Goal: Transaction & Acquisition: Subscribe to service/newsletter

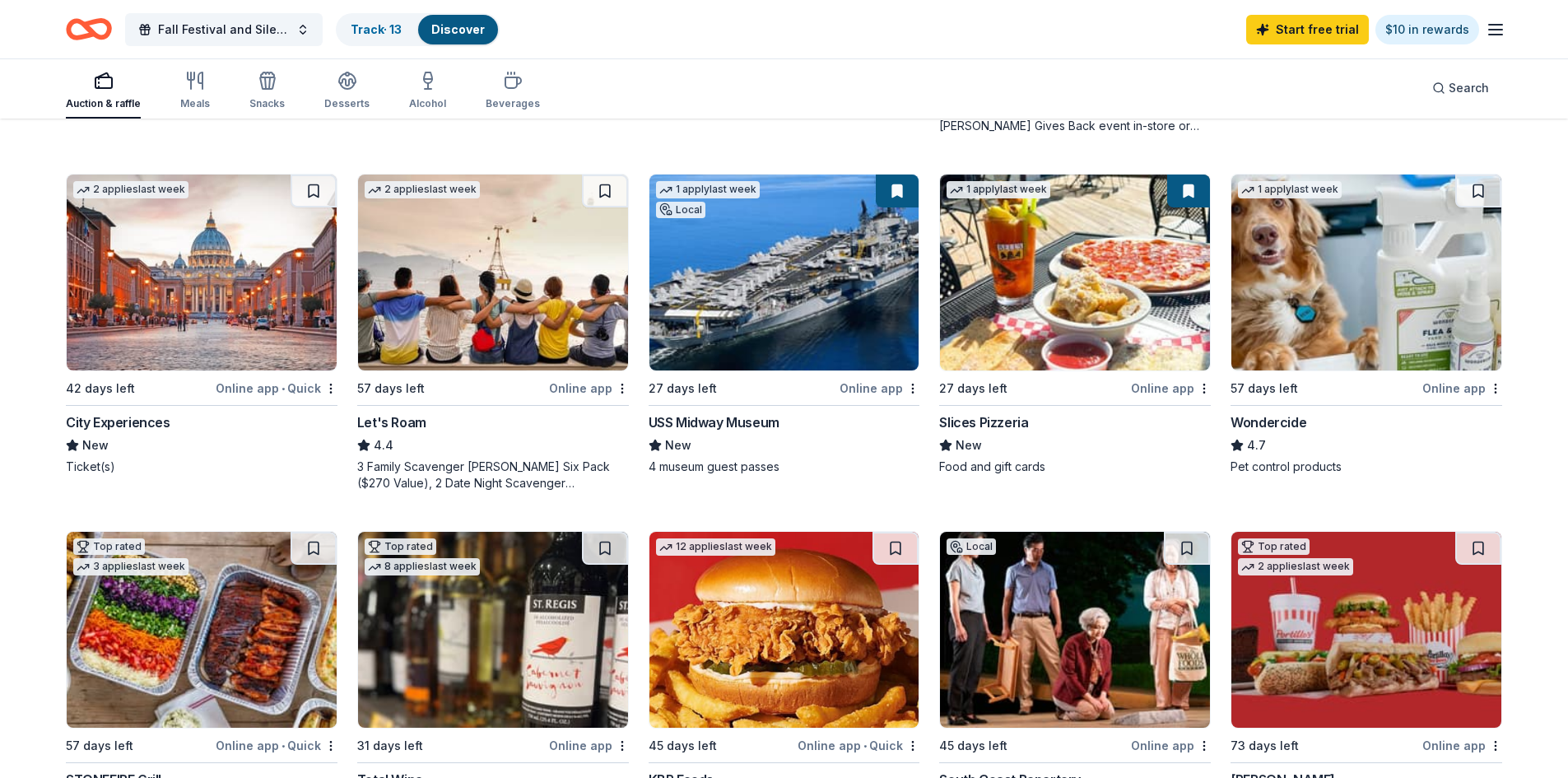
scroll to position [823, 0]
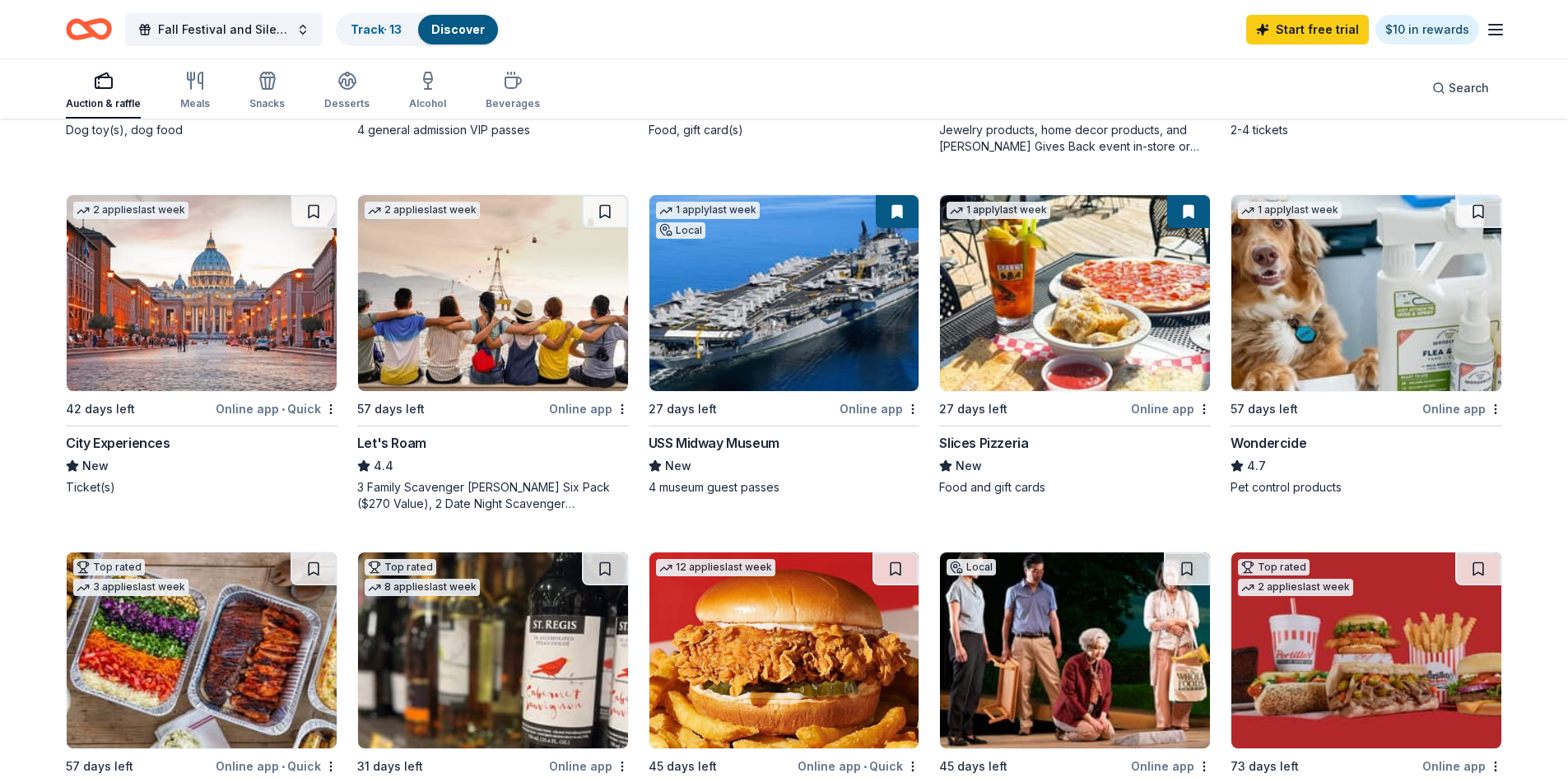
click at [80, 25] on icon "Home" at bounding box center [89, 29] width 46 height 38
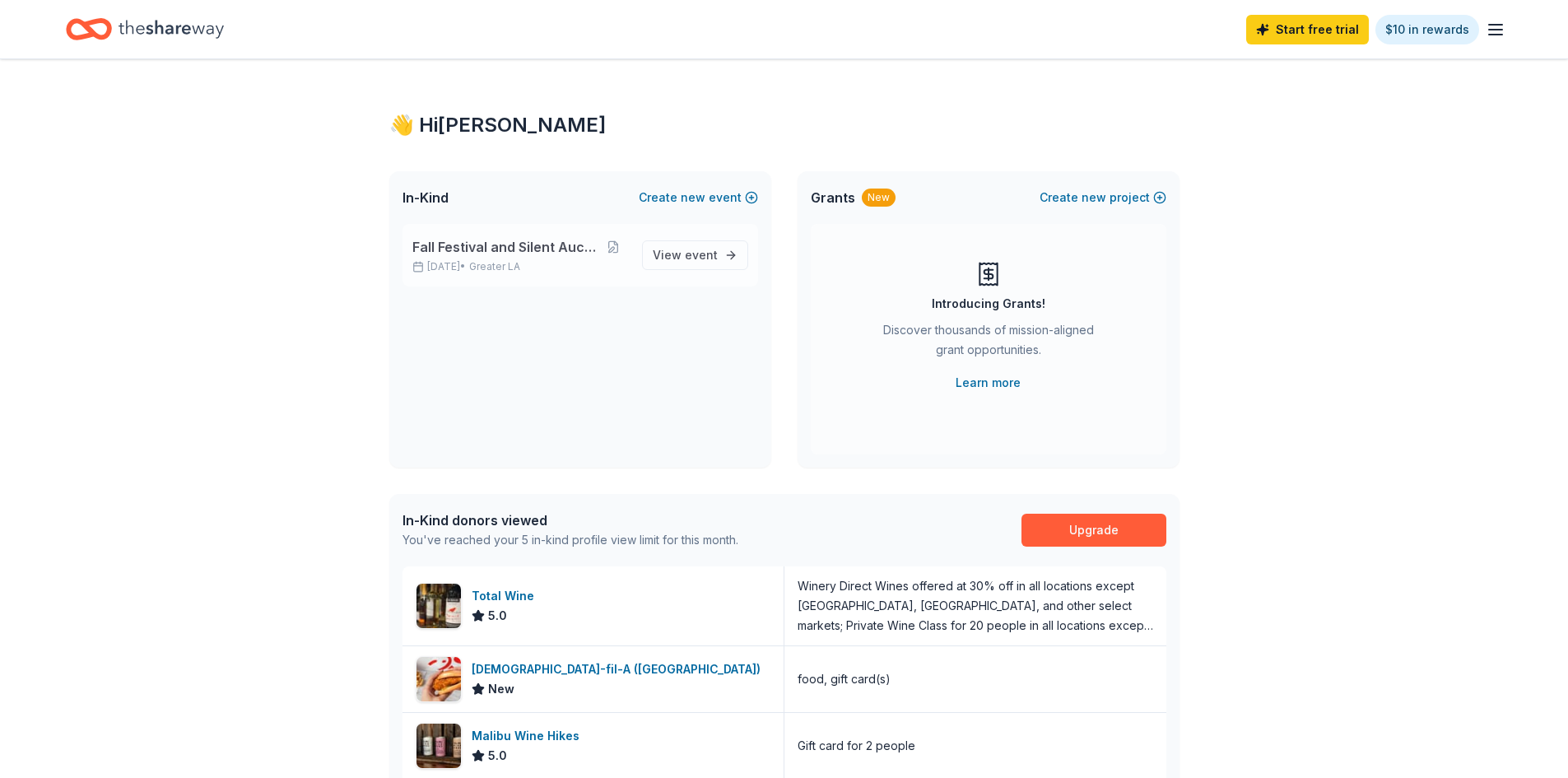
click at [564, 258] on div "Fall Festival and Silent Auction Nov 15, 2025 • Greater LA" at bounding box center [520, 255] width 216 height 37
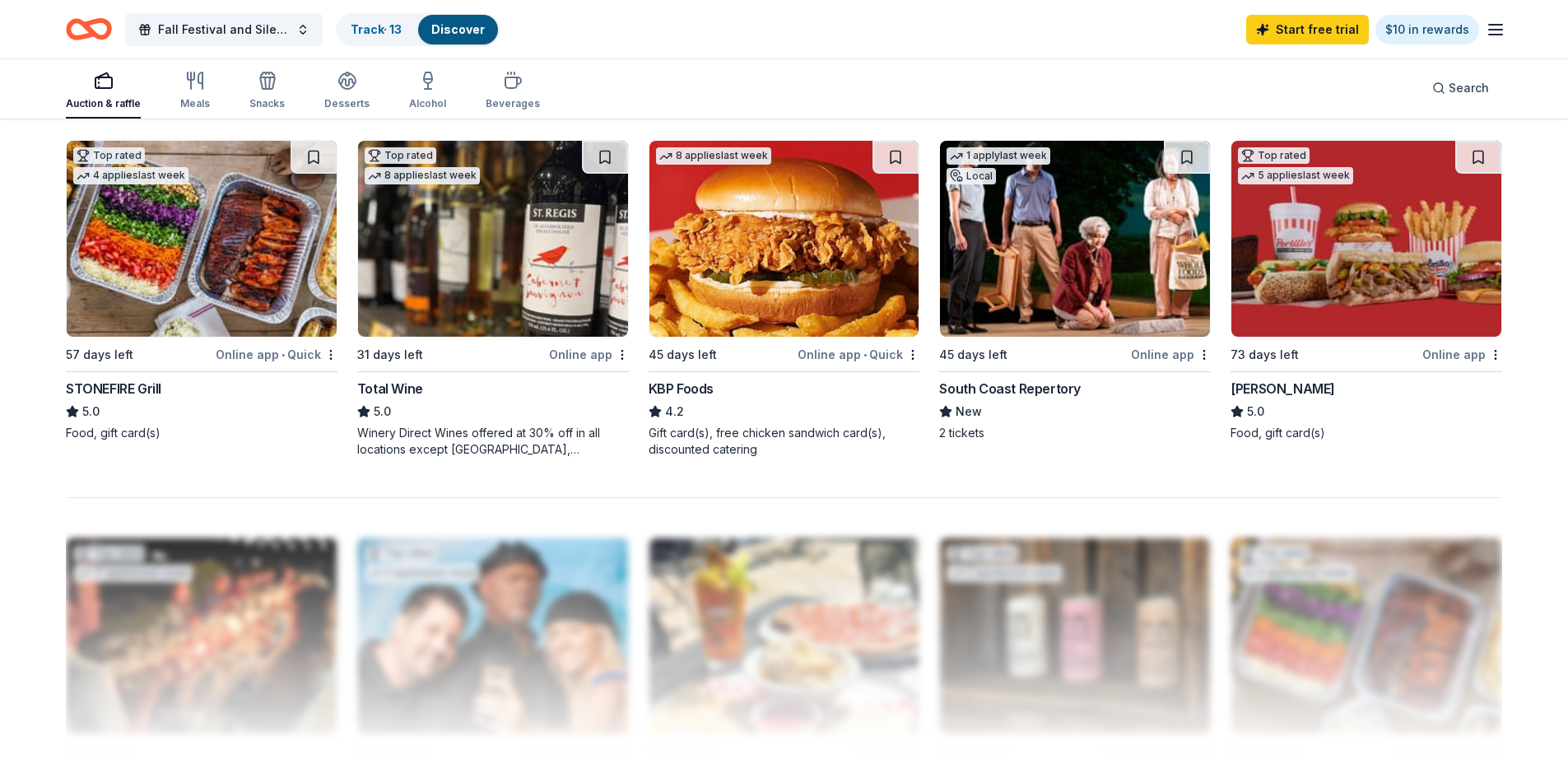
scroll to position [1614, 0]
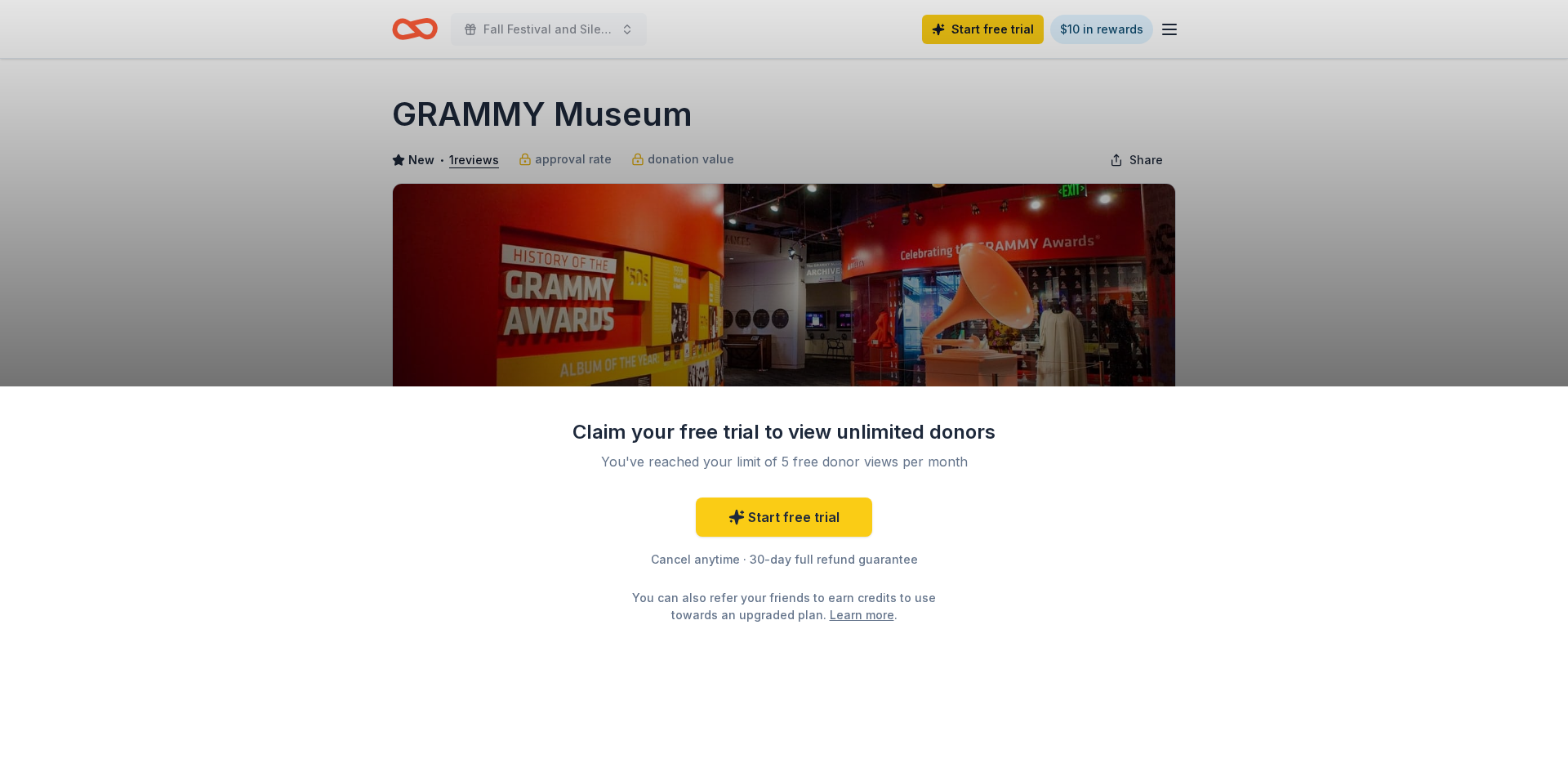
click at [964, 462] on div "You've reached your limit of 5 free donor views per month" at bounding box center [784, 462] width 385 height 19
click at [819, 524] on link "Start free trial" at bounding box center [784, 517] width 177 height 39
click at [798, 519] on link "Start free trial" at bounding box center [784, 517] width 177 height 39
click at [1235, 201] on div "Claim your free trial to view unlimited donors You've reached your limit of 5 f…" at bounding box center [784, 386] width 1568 height 772
click at [833, 520] on link "Start free trial" at bounding box center [784, 517] width 177 height 39
